Goal: Communication & Community: Answer question/provide support

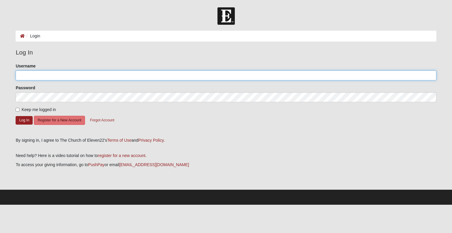
click at [64, 74] on input "Username" at bounding box center [226, 75] width 420 height 10
type input "[EMAIL_ADDRESS][DOMAIN_NAME]"
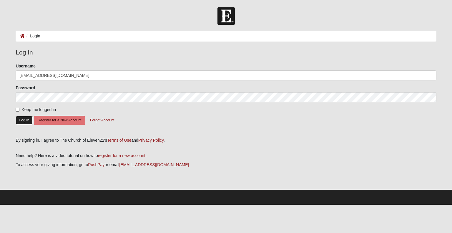
click at [29, 121] on button "Log In" at bounding box center [24, 120] width 17 height 9
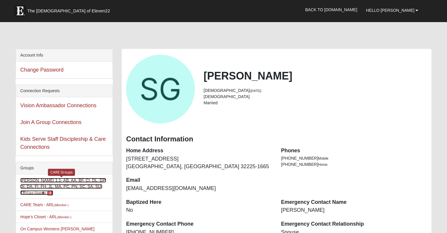
click at [69, 184] on link "Sarah Green 1:1- AB, AA, BF, CI, DL, DP, DI, DA, FI, FH, JL, MA, PC, PN, SC, SA…" at bounding box center [63, 186] width 86 height 17
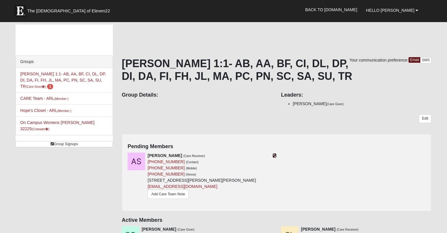
click at [274, 154] on icon at bounding box center [275, 155] width 4 height 4
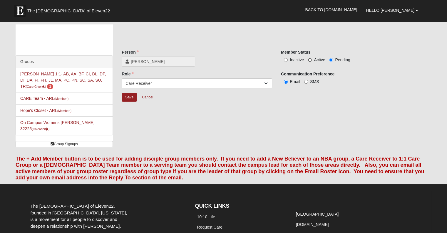
click at [309, 60] on input "Active" at bounding box center [310, 60] width 4 height 4
radio input "true"
click at [129, 99] on input "Save" at bounding box center [129, 97] width 15 height 9
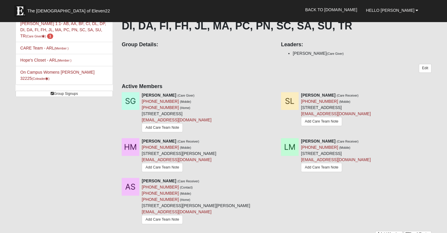
scroll to position [88, 0]
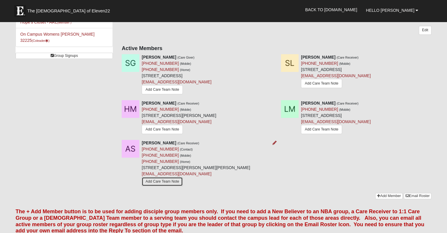
click at [173, 182] on link "Add Care Team Note" at bounding box center [162, 181] width 41 height 9
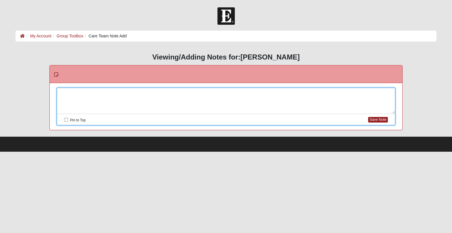
click at [102, 94] on div at bounding box center [226, 101] width 338 height 26
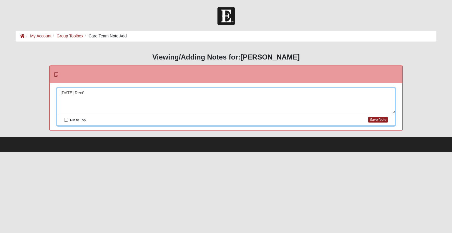
drag, startPoint x: 83, startPoint y: 91, endPoint x: 90, endPoint y: 91, distance: 7.4
click at [90, 91] on div "[DATE] Reci'" at bounding box center [226, 101] width 338 height 26
click at [237, 93] on div "[DATE] Rec'd prayer request and sent an email introducing myself and asked for …" at bounding box center [226, 101] width 338 height 26
click at [239, 93] on div "9/10/25 Rec'd prayer request and sent an email introducing myself and asked for…" at bounding box center [226, 101] width 338 height 26
drag, startPoint x: 240, startPoint y: 92, endPoint x: 246, endPoint y: 91, distance: 6.2
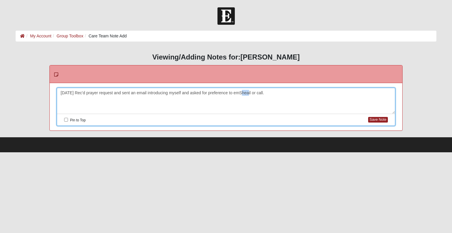
click at [246, 91] on div "9/10/25 Rec'd prayer request and sent an email introducing myself and asked for…" at bounding box center [226, 101] width 338 height 26
click at [259, 94] on div "9/10/25 Rec'd prayer request and sent an email introducing myself and asked for…" at bounding box center [226, 101] width 338 height 26
click at [263, 100] on div "9/10/25 Rec'd prayer request and sent an email introducing myself and asked for…" at bounding box center [226, 101] width 338 height 26
drag, startPoint x: 383, startPoint y: 92, endPoint x: 392, endPoint y: 91, distance: 9.2
click at [392, 91] on div "9/10/25 Rec'd prayer request and sent an email introducing myself and asked for…" at bounding box center [226, 101] width 338 height 26
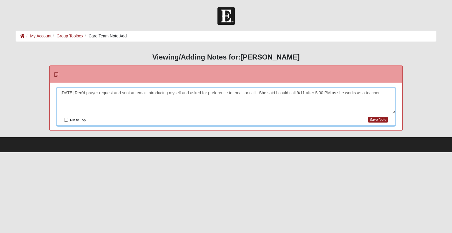
click at [59, 93] on div "9/10/25 Rec'd prayer request and sent an email introducing myself and asked for…" at bounding box center [226, 101] width 338 height 26
click at [65, 93] on div "9//9/10/25 Rec'd prayer request and sent an email introducing myself and asked …" at bounding box center [226, 101] width 338 height 26
click at [67, 94] on div "9//9/10/25 Rec'd prayer request and sent an email introducing myself and asked …" at bounding box center [226, 101] width 338 height 26
click at [64, 94] on div "9//9/10/25 Rec'd prayer request and sent an email introducing myself and asked …" at bounding box center [226, 101] width 338 height 26
click at [64, 93] on div "9/ 9/10/25 Rec'd prayer request and sent an email introducing myself and asked …" at bounding box center [226, 101] width 338 height 26
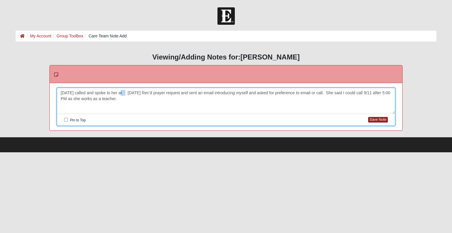
drag, startPoint x: 119, startPoint y: 93, endPoint x: 124, endPoint y: 91, distance: 5.5
click at [124, 91] on div "9/11/25 called and spoke to her at 9/10/25 Rec'd prayer request and sent an ema…" at bounding box center [226, 101] width 338 height 26
click at [126, 91] on div "9/11/25 called and spoke to her around 6:00 9/10/25 Rec'd prayer request and se…" at bounding box center [226, 101] width 338 height 26
click at [124, 95] on div "9/11/25 called and spoke to her aro.und 6:00 9/10/25 Rec'd prayer request and s…" at bounding box center [226, 101] width 338 height 26
click at [125, 94] on div "9/11/25 called and spoke to her aro.und 6:00 9/10/25 Rec'd prayer request and s…" at bounding box center [226, 101] width 338 height 26
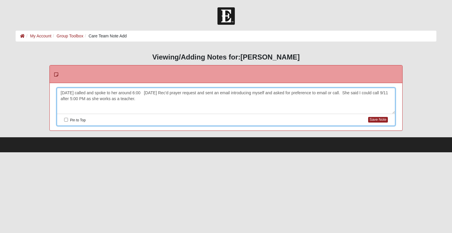
click at [141, 92] on div "9/11/25 called and spoke to her around 6:00 9/10/25 Rec'd prayer request and se…" at bounding box center [226, 101] width 338 height 26
click at [140, 91] on div "9/11/25 called and spoke to her around 6:00 9/10/25 Rec'd prayer request and se…" at bounding box center [226, 101] width 338 height 26
click at [142, 93] on div "9/11/25 called and spoke to her around 6:00. 9/10/25 Rec'd prayer request and s…" at bounding box center [226, 101] width 338 height 26
click at [153, 107] on div "9/11/25 called and spoke to her around 6:00 PM. 9/10/25 Rec'd prayer request an…" at bounding box center [226, 101] width 338 height 26
drag, startPoint x: 153, startPoint y: 99, endPoint x: 147, endPoint y: 100, distance: 6.1
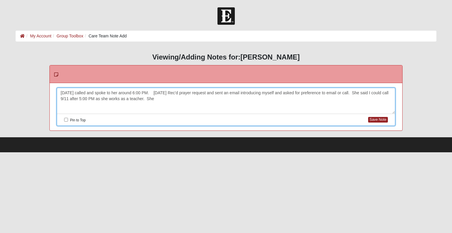
click at [147, 100] on div "9/11/25 called and spoke to her around 6:00 PM. 9/10/25 Rec'd prayer request an…" at bounding box center [226, 101] width 338 height 26
click at [149, 92] on div "9/11/25 called and spoke to her around 6:00 PM. 9/10/25 Rec'd prayer request an…" at bounding box center [226, 101] width 338 height 26
click at [157, 90] on div "9/11/25 called and spoke to her around 6:00 PM. 9/10/25 Rec'd prayer request an…" at bounding box center [226, 101] width 338 height 26
drag, startPoint x: 154, startPoint y: 90, endPoint x: 167, endPoint y: 89, distance: 12.6
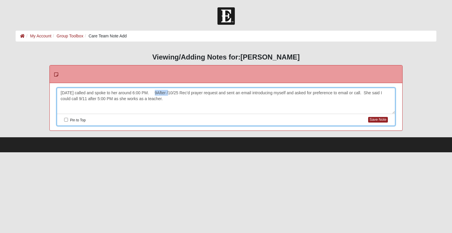
click at [167, 89] on div "9/11/25 called and spoke to her around 6:00 PM. 9After /10/25 Rec'd prayer requ…" at bounding box center [226, 101] width 338 height 26
click at [151, 92] on div "9/11/25 called and spoke to her around 6:00 PM. 9/10/25 Rec'd prayer request an…" at bounding box center [226, 101] width 338 height 26
click at [165, 92] on div "9/11/25 called and spoke to her around 6:00 PM. Prayed and adv 9/10/25 Rec'd pr…" at bounding box center [226, 101] width 338 height 26
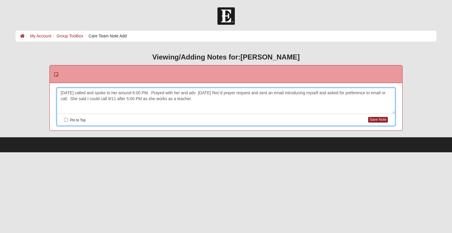
click at [195, 91] on div "9/11/25 called and spoke to her around 6:00 PM. Prayed with her and adv 9/10/25…" at bounding box center [226, 101] width 338 height 26
drag, startPoint x: 219, startPoint y: 92, endPoint x: 222, endPoint y: 93, distance: 3.5
click at [222, 93] on div "9/11/25 called and spoke to her around 6:00 PM. Prayed with her and advised I w…" at bounding box center [226, 101] width 338 height 26
click at [223, 94] on div "9/11/25 called and spoke to her around 6:00 PM. Prayed with her and advised I w…" at bounding box center [226, 101] width 338 height 26
drag, startPoint x: 222, startPoint y: 93, endPoint x: 226, endPoint y: 92, distance: 3.5
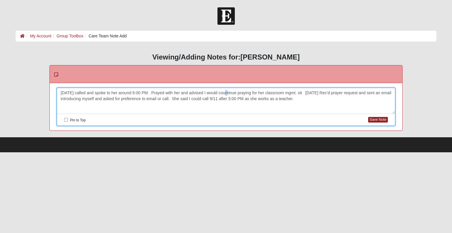
click at [226, 92] on div "9/11/25 called and spoke to her around 6:00 PM. Prayed with her and advised I w…" at bounding box center [226, 101] width 338 height 26
click at [300, 93] on div "9/11/25 called and spoke to her around 6:00 PM. Prayed with her and advised I w…" at bounding box center [226, 101] width 338 height 26
click at [73, 99] on div "9/11/25 called and spoke to her around 6:00 PM. Prayed with her and advised I w…" at bounding box center [226, 101] width 338 height 26
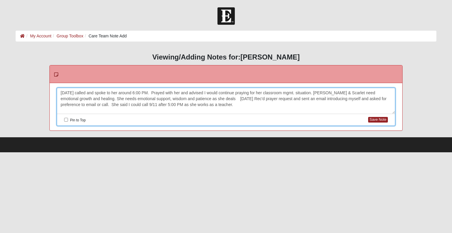
click at [74, 100] on div "9/11/25 called and spoke to her around 6:00 PM. Prayed with her and advised I w…" at bounding box center [226, 101] width 338 height 26
click at [201, 98] on div "9/11/25 called and spoke to her around 6:00 PM. Prayed with her and advised I w…" at bounding box center [226, 101] width 338 height 26
click at [202, 99] on div "9/11/25 called and spoke to her around 6:00 PM. Prayed with her and advised I w…" at bounding box center [226, 101] width 338 height 26
click at [378, 119] on button "Save Note" at bounding box center [378, 120] width 20 height 6
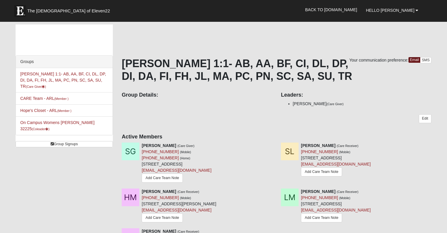
scroll to position [88, 0]
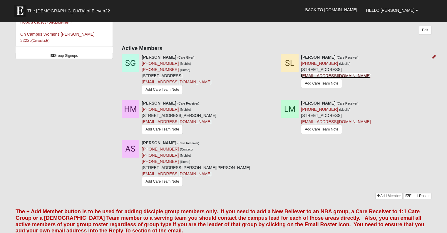
click at [348, 75] on link "sherry1lopezb21@gmail.com" at bounding box center [336, 75] width 70 height 5
click at [327, 81] on link "Add Care Team Note" at bounding box center [321, 83] width 41 height 9
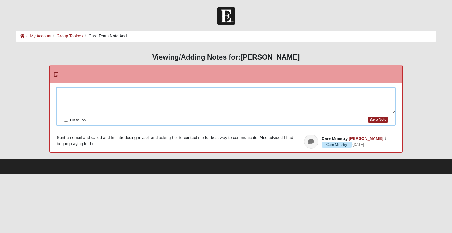
click at [89, 94] on div at bounding box center [226, 101] width 338 height 26
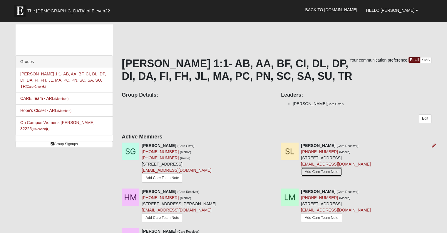
click at [321, 171] on link "Add Care Team Note" at bounding box center [321, 171] width 41 height 9
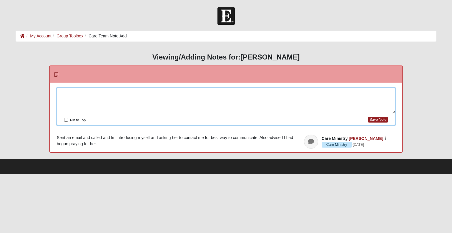
click at [69, 93] on div at bounding box center [226, 101] width 338 height 26
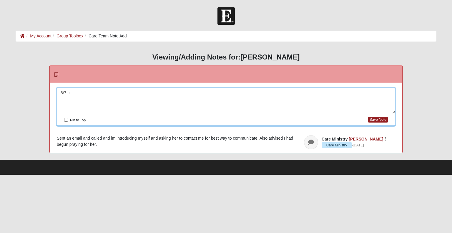
click at [60, 92] on div "8/7 c" at bounding box center [226, 101] width 338 height 26
drag, startPoint x: 60, startPoint y: 91, endPoint x: 80, endPoint y: 92, distance: 20.0
click at [80, 92] on div "8/7 c" at bounding box center [226, 101] width 338 height 26
click at [60, 89] on div "7/26 tried calling and left a message." at bounding box center [226, 101] width 338 height 26
drag, startPoint x: 70, startPoint y: 92, endPoint x: 79, endPoint y: 95, distance: 10.0
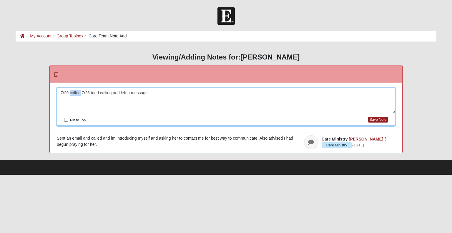
click at [79, 95] on div "7/29 called 7/26 tried calling and left a message." at bounding box center [226, 101] width 338 height 26
click at [60, 91] on div "7/29 Returned her call. 7/26 tried calling and left a message." at bounding box center [226, 101] width 338 height 26
click at [60, 91] on div "7/31 7/29 Returned her call. 7/26 tried calling and left a message." at bounding box center [226, 101] width 338 height 26
click at [60, 91] on div "C7/31 7/29 Returned her call. 7/26 tried calling and left a message." at bounding box center [226, 101] width 338 height 26
drag, startPoint x: 62, startPoint y: 90, endPoint x: 59, endPoint y: 91, distance: 3.0
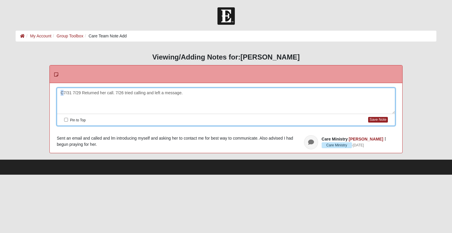
click at [59, 91] on div "C7/31 7/29 Returned her call. 7/26 tried calling and left a message." at bounding box center [226, 101] width 338 height 26
click at [68, 91] on div "7/31 7/29 Returned her call. 7/26 tried calling and left a message." at bounding box center [226, 101] width 338 height 26
click at [59, 91] on div "7/31 Called and spoke with her again. 7/29 Returned her call. 7/26 tried callin…" at bounding box center [226, 101] width 338 height 26
drag, startPoint x: 134, startPoint y: 92, endPoint x: 138, endPoint y: 90, distance: 3.9
click at [138, 90] on div "8/7 She called and left urgent message. D7/31 Called and spoke with her again. …" at bounding box center [226, 101] width 338 height 26
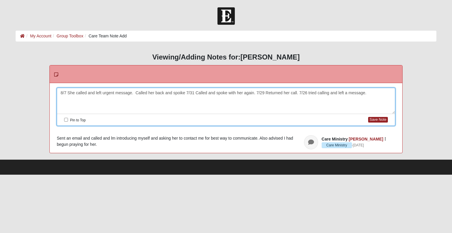
click at [180, 92] on div "8/7 She called and left urgent message. Called her back and spoike 7/31 Called …" at bounding box center [226, 101] width 338 height 26
click at [183, 91] on div "8/7 She called and left urgent message. Called her back and spoke 7/31 Called a…" at bounding box center [226, 101] width 338 height 26
click at [183, 93] on div "8/7 She called and left urgent message. Called her back and spoke with her conc…" at bounding box center [226, 101] width 338 height 26
drag, startPoint x: 183, startPoint y: 92, endPoint x: 189, endPoint y: 90, distance: 6.1
click at [189, 90] on div "8/7 She called and left urgent message. Called her back and spokewa with her co…" at bounding box center [226, 101] width 338 height 26
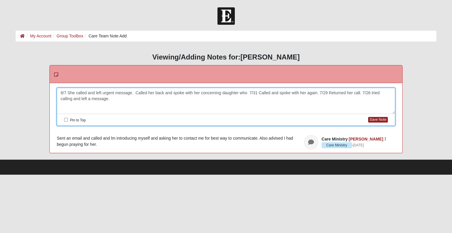
click at [246, 91] on div "8/7 She called and left urgent message. Called her back and spoke with her conc…" at bounding box center [226, 101] width 338 height 26
click at [288, 93] on div "8/7 She called and left urgent message. Called her back and spoke with her conc…" at bounding box center [226, 101] width 338 height 26
drag, startPoint x: 314, startPoint y: 93, endPoint x: 327, endPoint y: 90, distance: 13.5
click at [327, 90] on div "8/7 She called and left urgent message. Called her back and spoke with her conc…" at bounding box center [226, 101] width 338 height 26
click at [59, 91] on div "8/7 She called and left urgent message. Called her back and spoke with her conc…" at bounding box center [226, 101] width 338 height 26
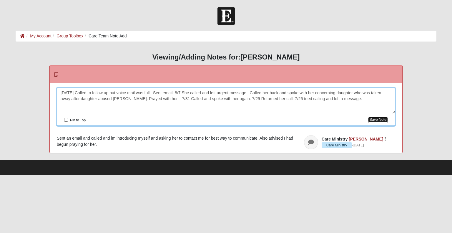
click at [379, 120] on button "Save Note" at bounding box center [378, 120] width 20 height 6
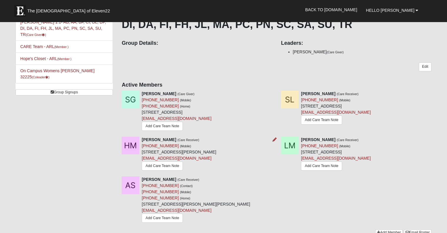
scroll to position [59, 0]
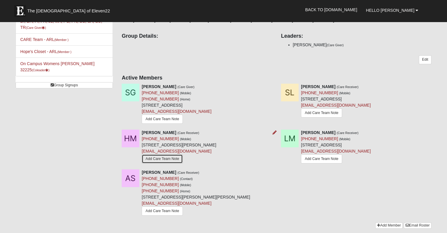
click at [170, 160] on link "Add Care Team Note" at bounding box center [162, 158] width 41 height 9
